Goal: Task Accomplishment & Management: Manage account settings

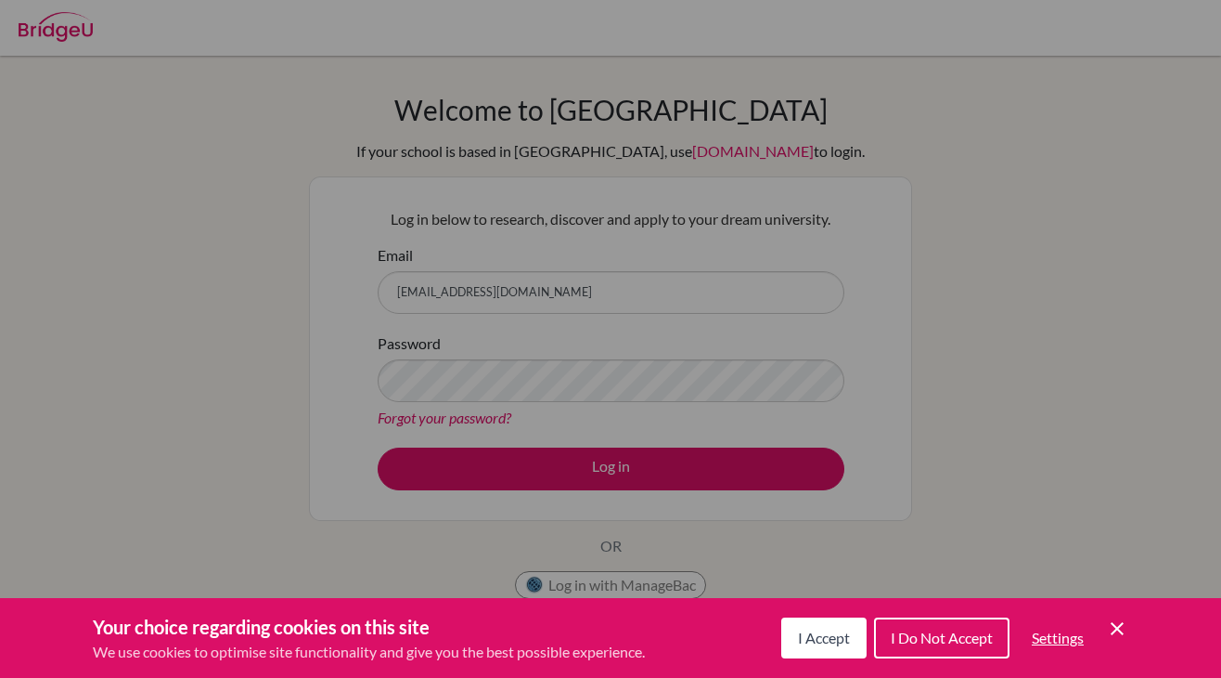
click at [820, 639] on span "I Accept" at bounding box center [824, 637] width 52 height 18
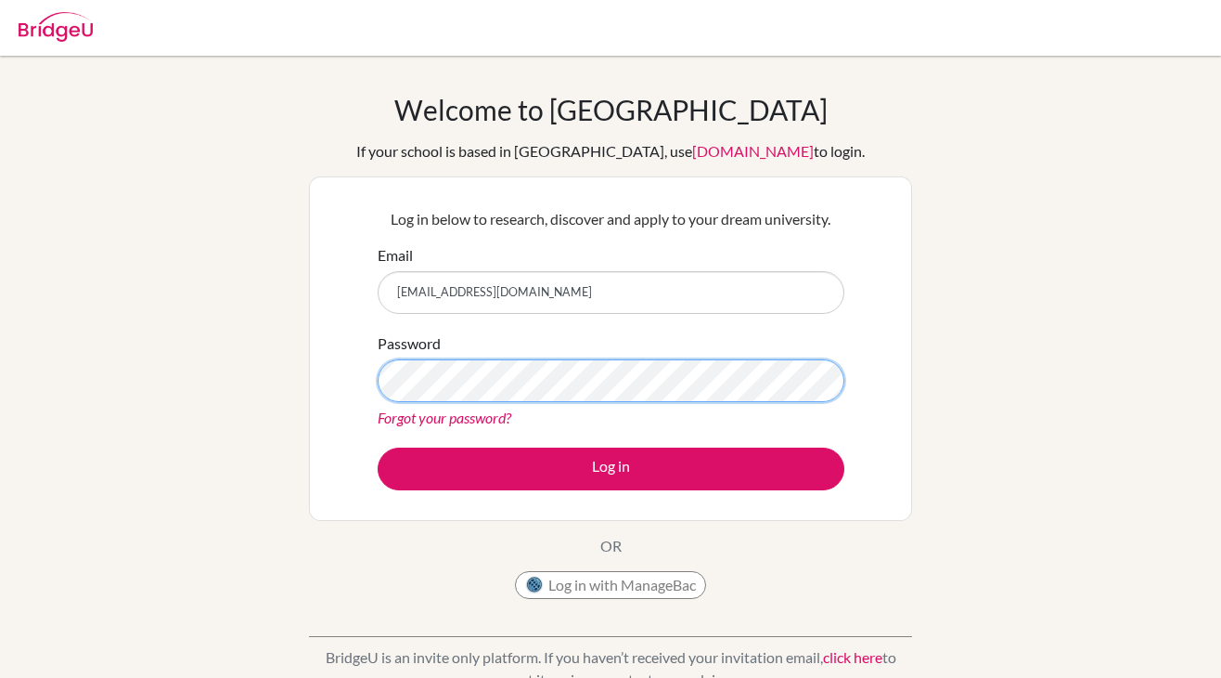
click at [378, 447] on button "Log in" at bounding box center [611, 468] width 467 height 43
